Goal: Task Accomplishment & Management: Manage account settings

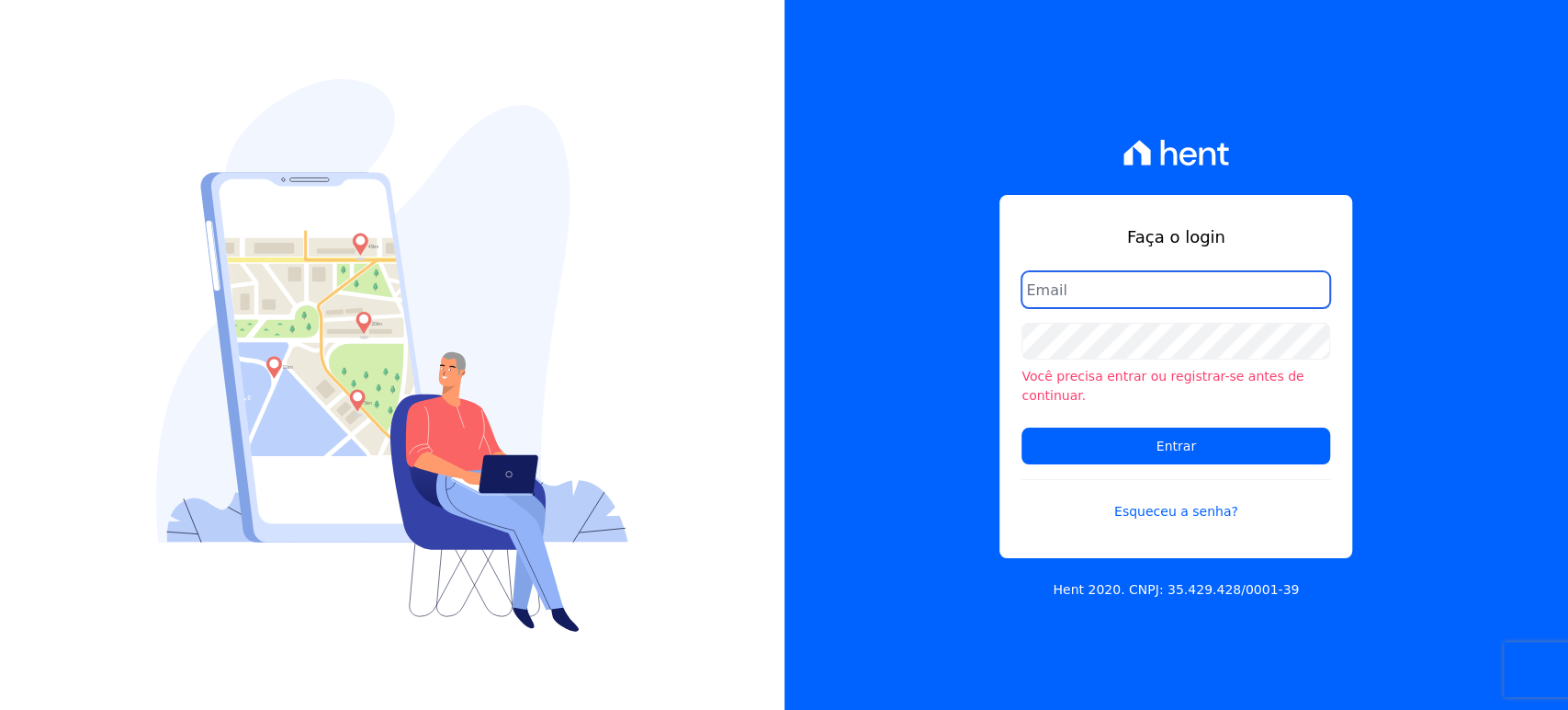
click at [1158, 308] on input "email" at bounding box center [1176, 289] width 308 height 36
type input "gleice.santos@alcanceengenharia.com.br"
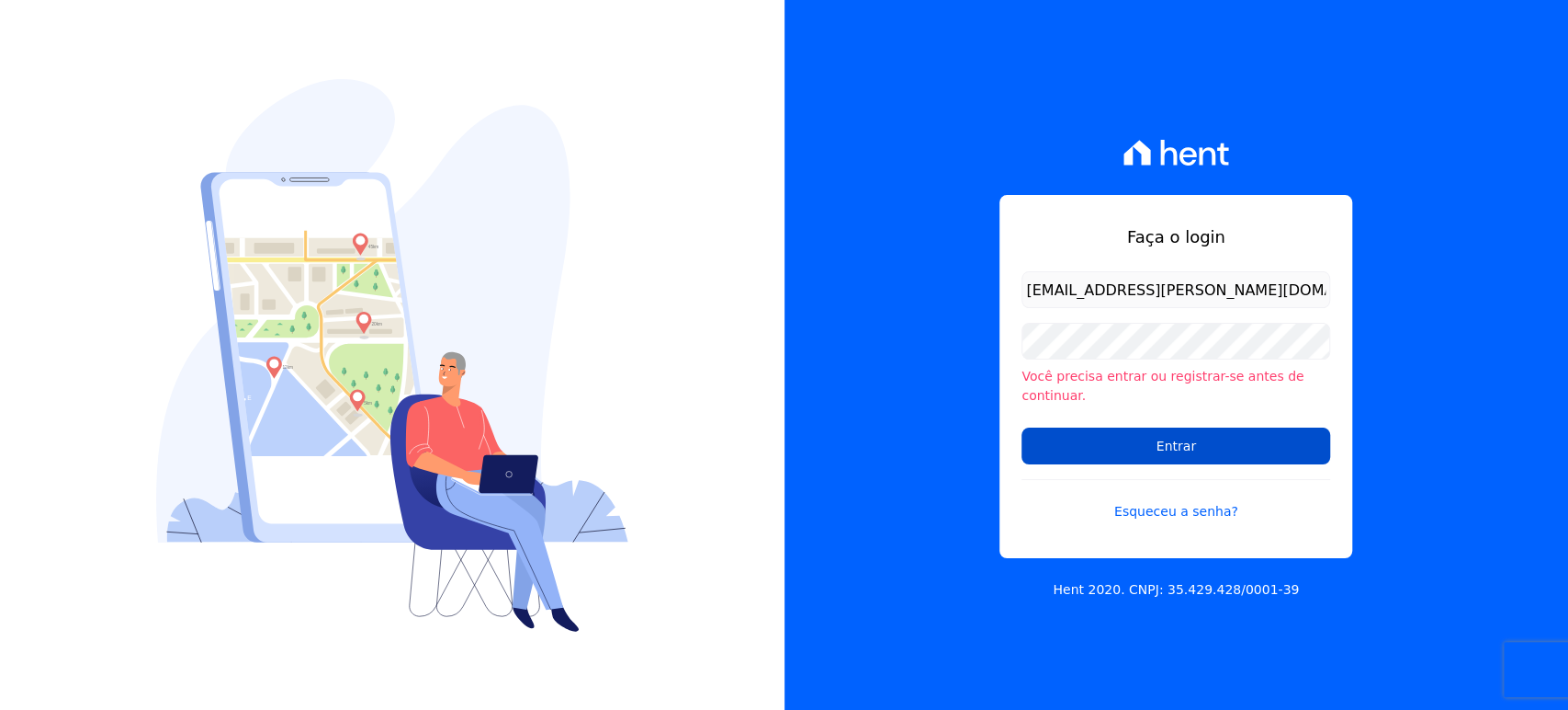
click at [1161, 428] on input "Entrar" at bounding box center [1176, 446] width 308 height 36
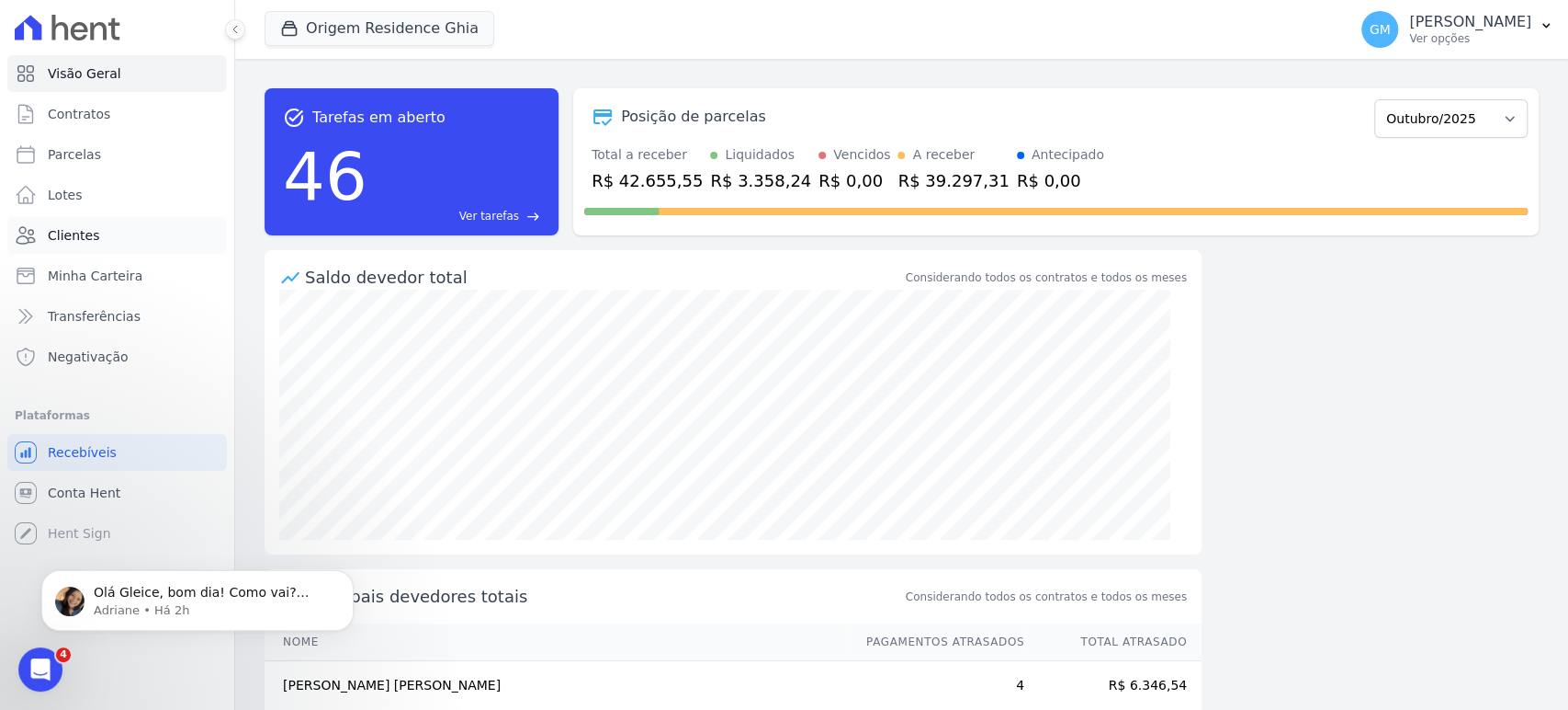
click at [77, 249] on link "Clientes" at bounding box center [117, 235] width 219 height 36
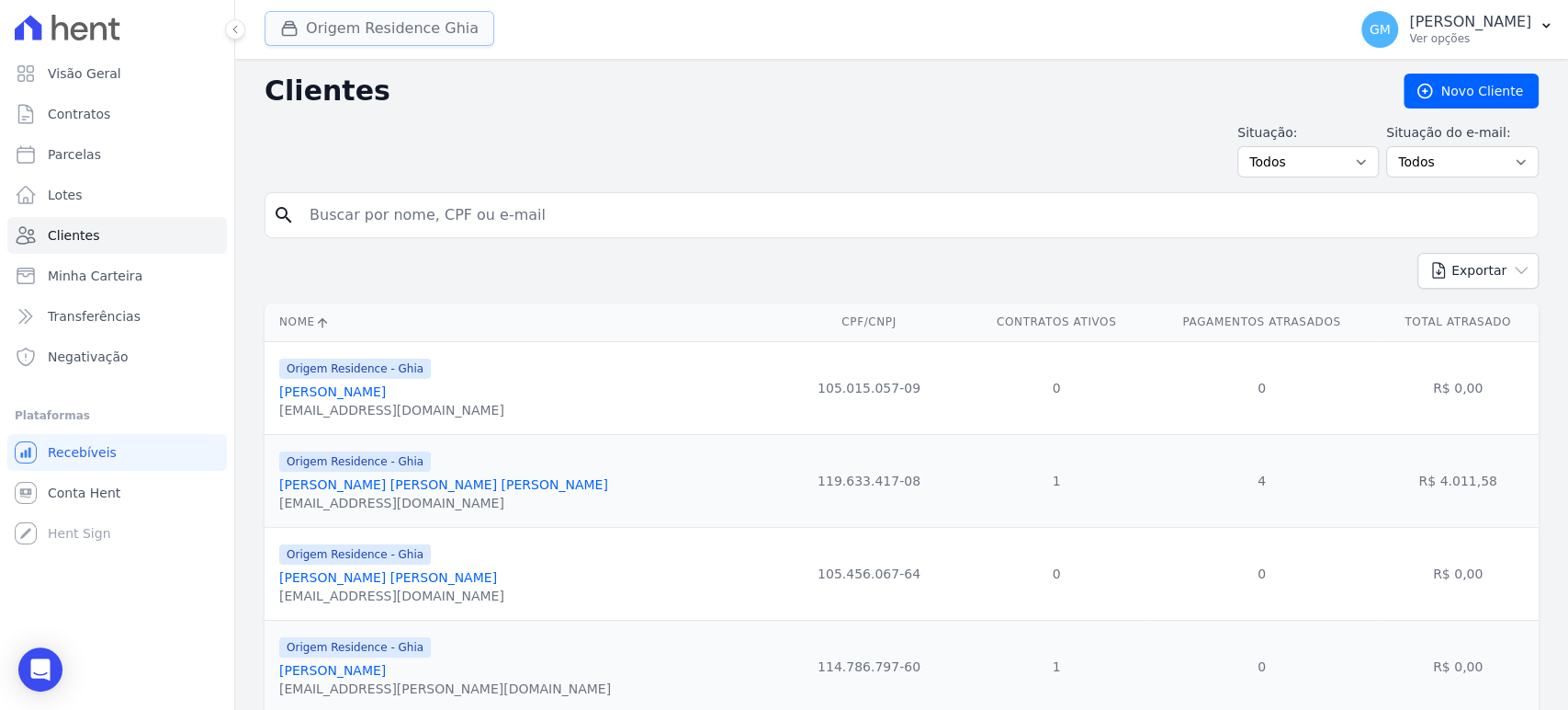
click at [422, 20] on button "Origem Residence Ghia" at bounding box center [379, 29] width 230 height 34
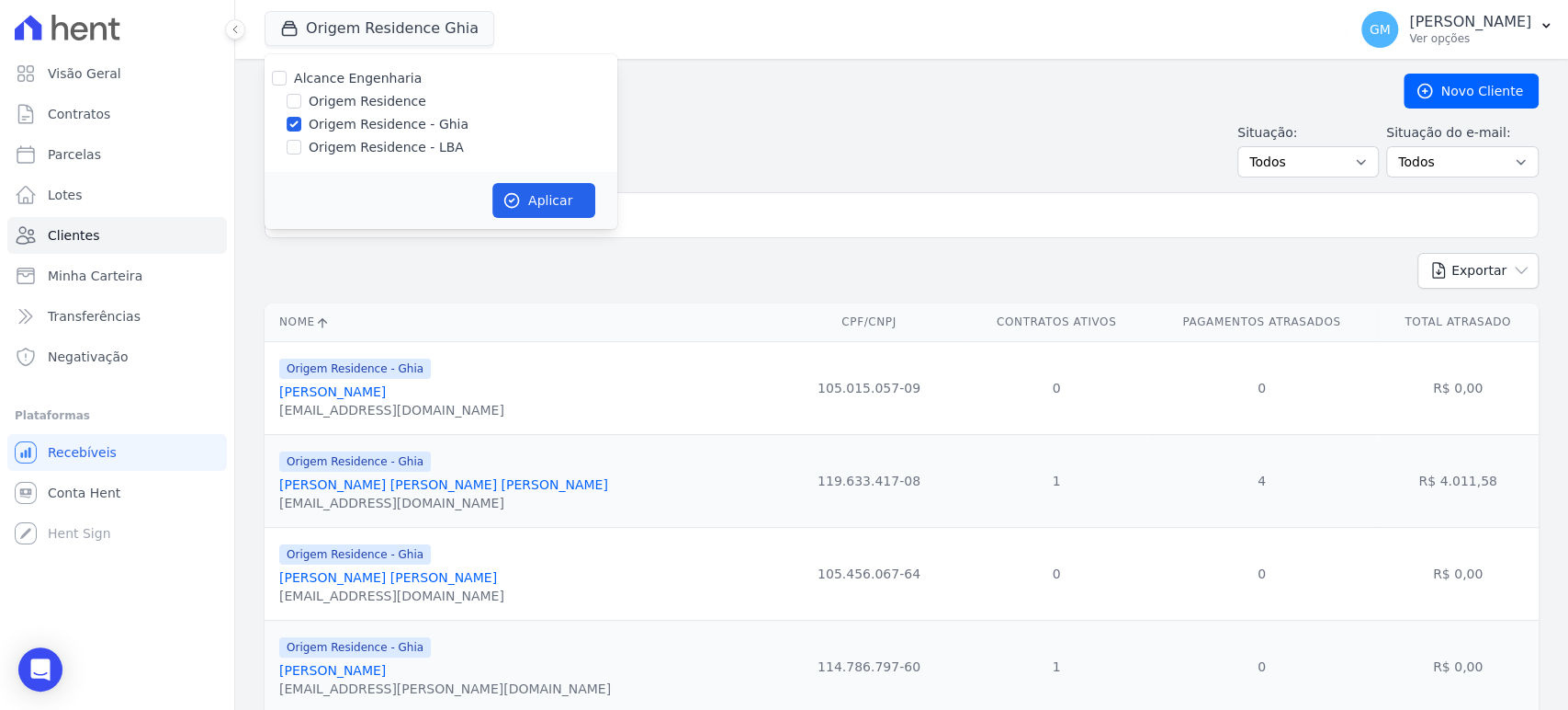
click at [352, 102] on label "Origem Residence" at bounding box center [367, 102] width 118 height 19
click at [302, 102] on input "Origem Residence" at bounding box center [293, 101] width 14 height 14
checkbox input "true"
click at [353, 160] on div "Alcance Engenharia Origem Residence Origem Residence - [GEOGRAPHIC_DATA] Origem…" at bounding box center [441, 113] width 352 height 118
click at [354, 151] on label "Origem Residence - LBA" at bounding box center [386, 148] width 155 height 19
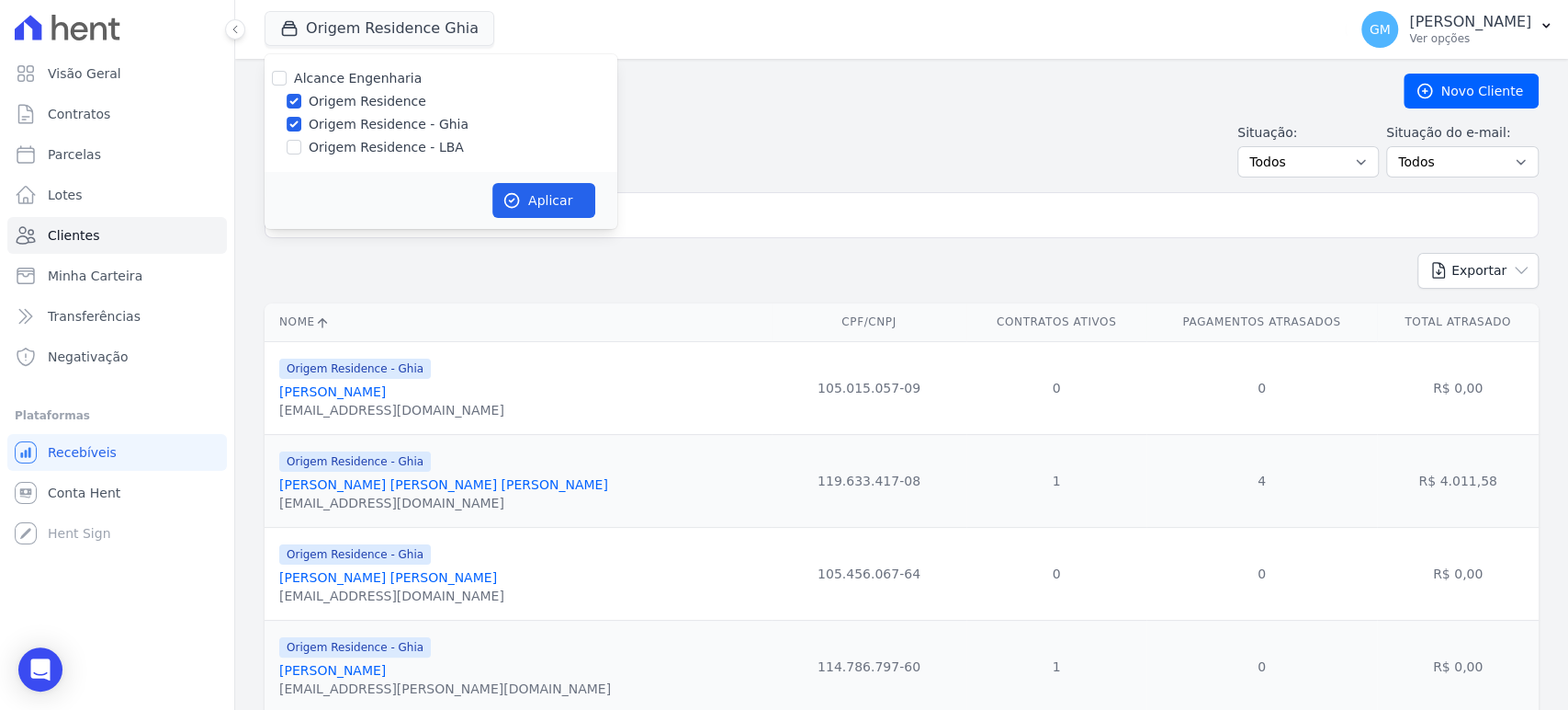
click at [302, 151] on input "Origem Residence - LBA" at bounding box center [293, 147] width 14 height 14
checkbox input "true"
click at [560, 212] on button "Aplicar" at bounding box center [543, 200] width 102 height 34
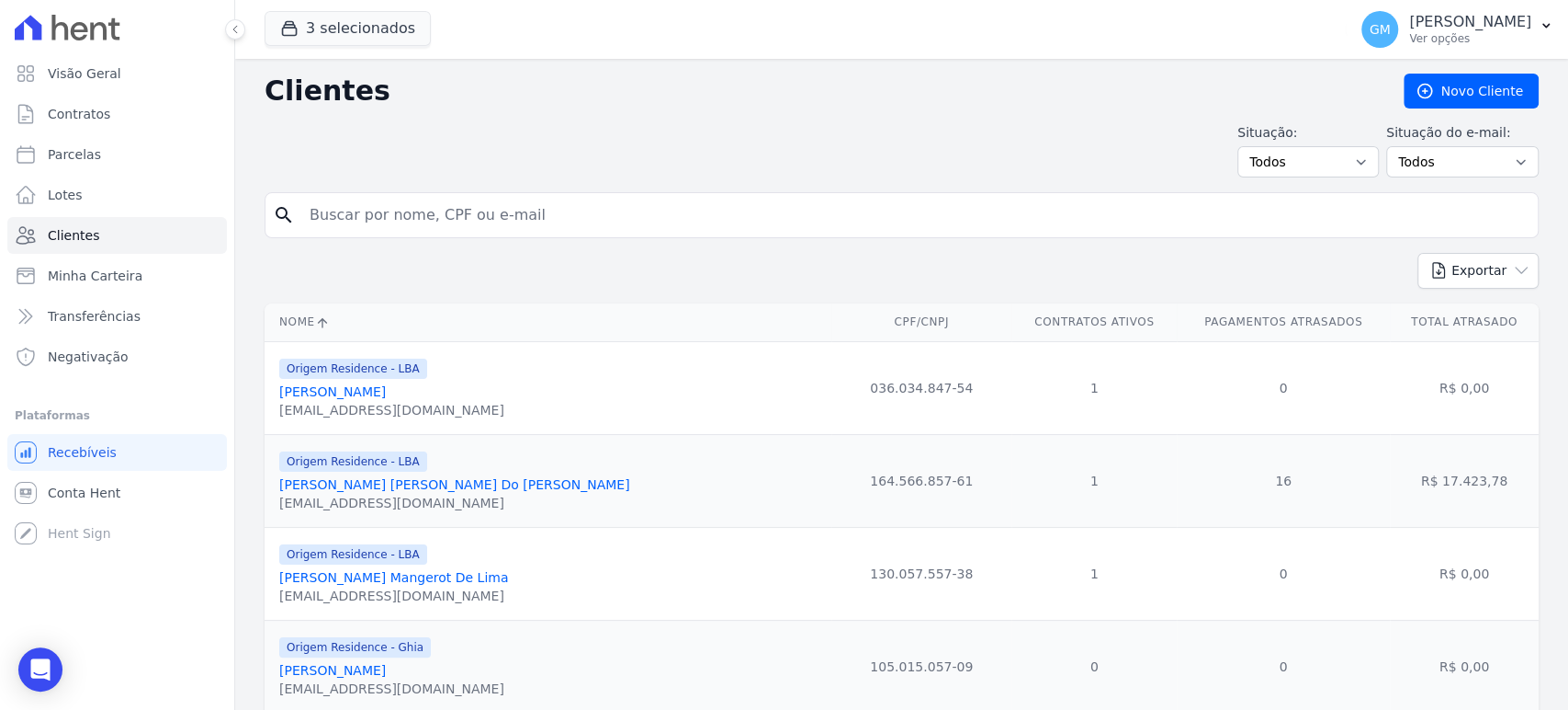
drag, startPoint x: 536, startPoint y: 201, endPoint x: 699, endPoint y: 179, distance: 164.5
click at [536, 201] on input "search" at bounding box center [915, 215] width 1232 height 36
click at [875, 76] on h2 "Clientes" at bounding box center [819, 91] width 1110 height 34
click at [1433, 271] on icon "button" at bounding box center [1439, 269] width 11 height 14
click at [1489, 342] on link "CSV" at bounding box center [1516, 346] width 102 height 34
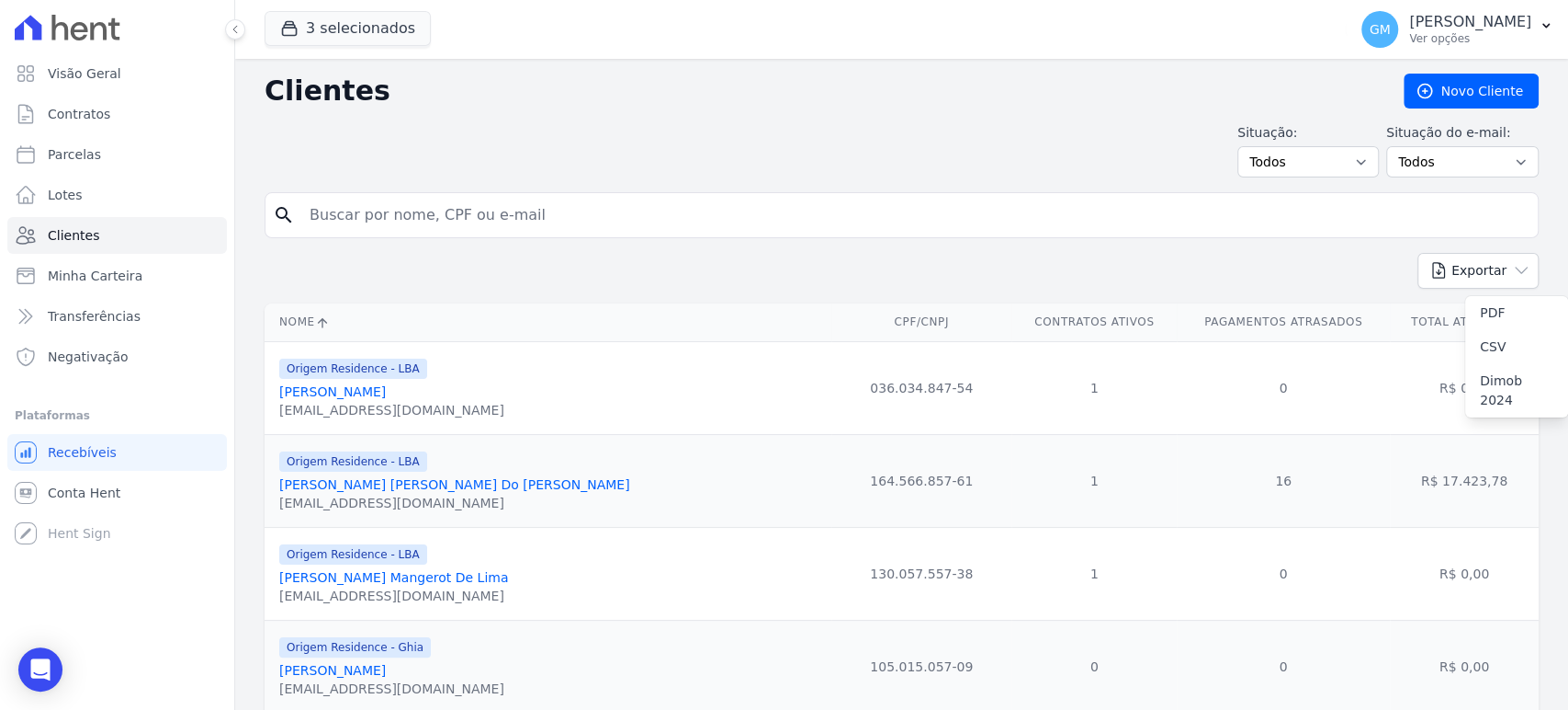
click at [930, 272] on div "Exportar PDF CSV Dimob 2024" at bounding box center [901, 278] width 1274 height 51
click at [1512, 272] on icon "button" at bounding box center [1521, 269] width 18 height 18
